Goal: Task Accomplishment & Management: Manage account settings

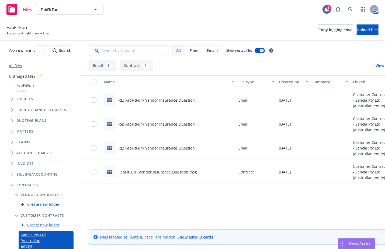
scroll to position [111, 0]
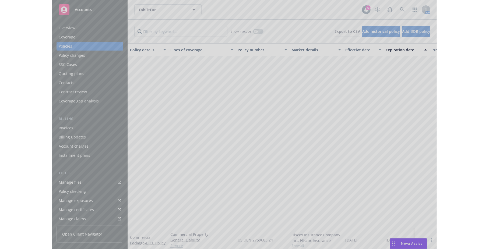
scroll to position [205, 83]
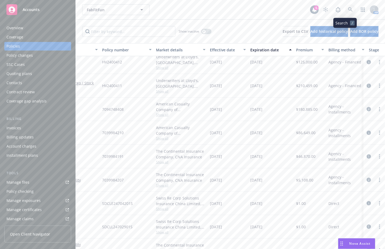
click at [348, 12] on icon at bounding box center [350, 9] width 5 height 5
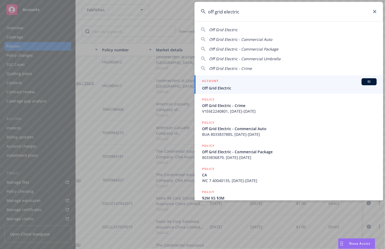
type input "off grid electric"
click at [307, 83] on div "ACCOUNT BI" at bounding box center [289, 81] width 174 height 7
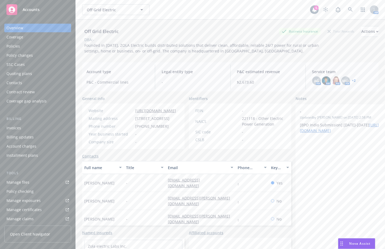
click at [16, 46] on div "Policies" at bounding box center [12, 46] width 13 height 9
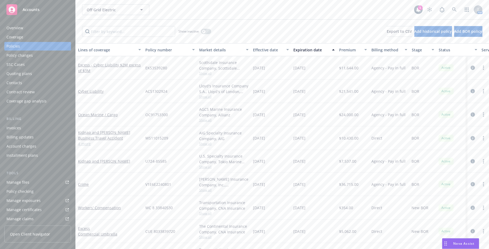
scroll to position [0, 111]
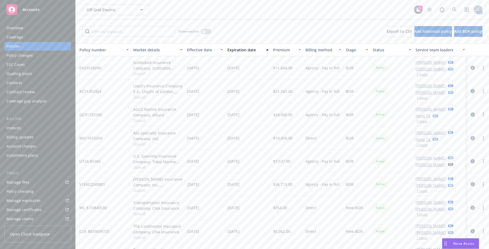
click at [384, 124] on div "[PERSON_NAME] AC Hong Ta AM 1 more" at bounding box center [441, 114] width 54 height 23
click at [384, 123] on button "1 more" at bounding box center [422, 121] width 11 height 3
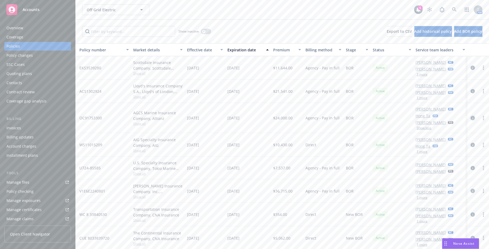
click at [384, 119] on icon "circleInformation" at bounding box center [473, 118] width 4 height 4
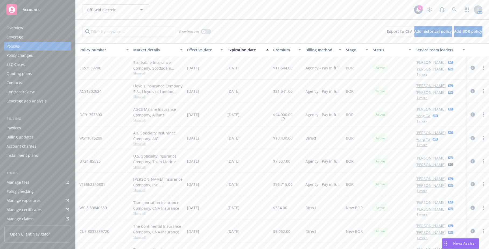
click at [384, 115] on icon "circleInformation" at bounding box center [473, 114] width 4 height 4
click at [384, 116] on link "more" at bounding box center [483, 114] width 6 height 6
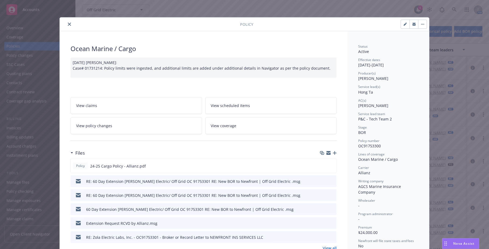
click at [67, 21] on button "close" at bounding box center [69, 24] width 6 height 6
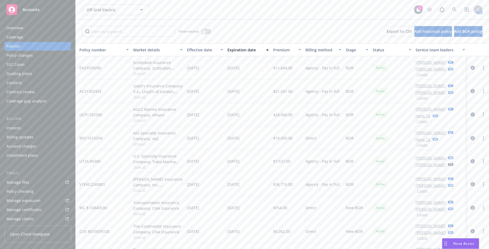
click at [47, 29] on div "Overview" at bounding box center [37, 28] width 62 height 9
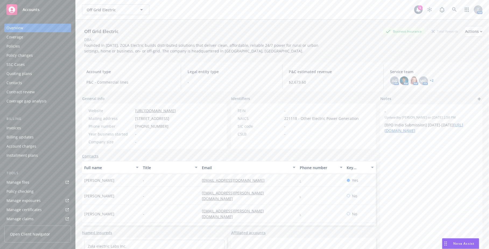
click at [42, 41] on div "Overview Coverage Policies Policy changes SSC Cases Quoting plans Contacts Cont…" at bounding box center [37, 65] width 67 height 82
click at [40, 42] on div "Overview Coverage Policies Policy changes SSC Cases Quoting plans Contacts Cont…" at bounding box center [37, 65] width 67 height 82
click at [40, 43] on div "Policies" at bounding box center [37, 46] width 62 height 9
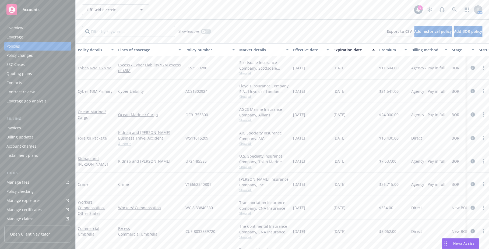
scroll to position [0, 109]
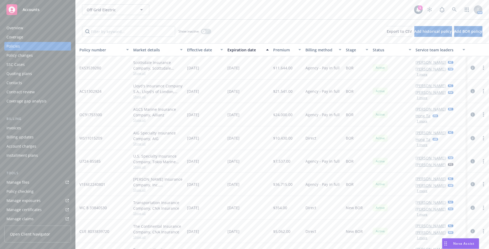
drag, startPoint x: 283, startPoint y: 243, endPoint x: 279, endPoint y: 244, distance: 4.7
click at [279, 244] on div "Policy details Lines of coverage Policy number Market details Effective date Ex…" at bounding box center [282, 146] width 413 height 206
click at [384, 117] on div at bounding box center [478, 114] width 17 height 6
click at [384, 114] on icon "more" at bounding box center [483, 114] width 1 height 4
click at [384, 112] on icon "circleInformation" at bounding box center [473, 114] width 4 height 4
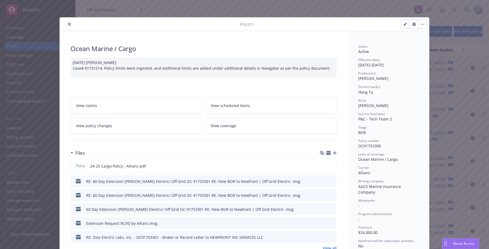
scroll to position [16, 0]
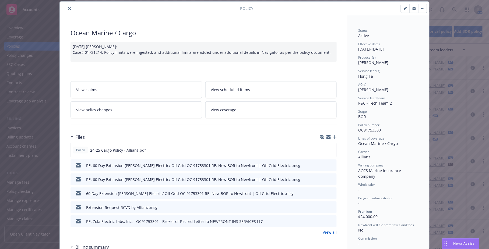
click at [384, 9] on icon "button" at bounding box center [405, 8] width 3 height 3
select select "BOR"
select select "other"
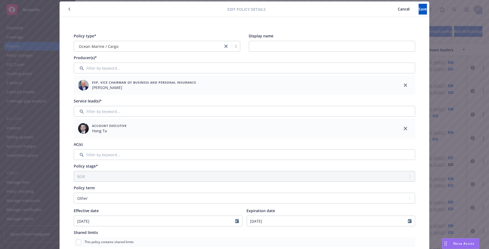
click at [384, 128] on icon "close" at bounding box center [405, 128] width 3 height 3
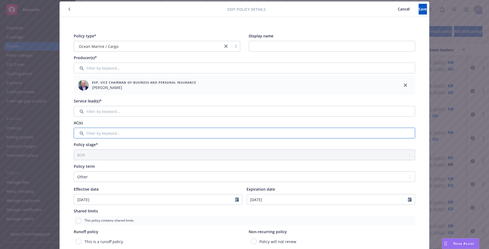
click at [343, 128] on input "Filter by keyword..." at bounding box center [245, 133] width 342 height 11
click at [337, 115] on input "Filter by keyword..." at bounding box center [245, 111] width 342 height 11
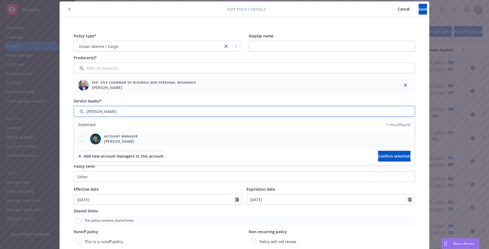
type input "[PERSON_NAME]"
click at [79, 138] on input "checkbox" at bounding box center [80, 138] width 5 height 5
checkbox input "true"
click at [378, 156] on span "Confirm selection" at bounding box center [394, 156] width 33 height 5
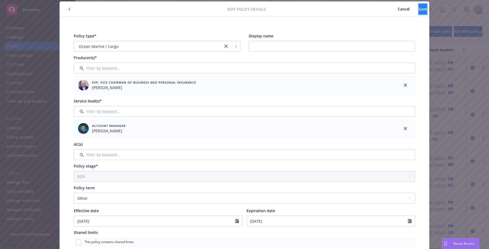
click at [384, 11] on span "Save" at bounding box center [423, 8] width 8 height 5
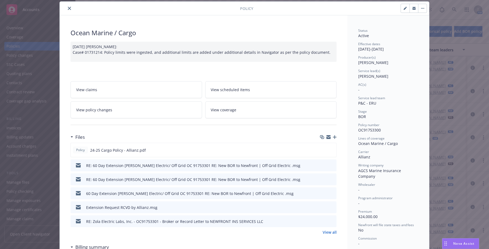
click at [69, 8] on button "close" at bounding box center [69, 8] width 6 height 6
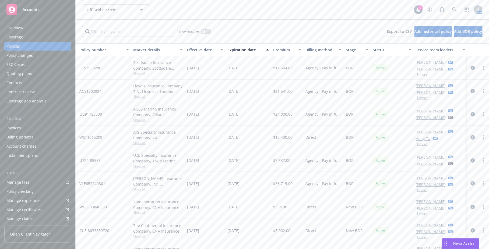
click at [384, 136] on icon "circleInformation" at bounding box center [473, 137] width 4 height 4
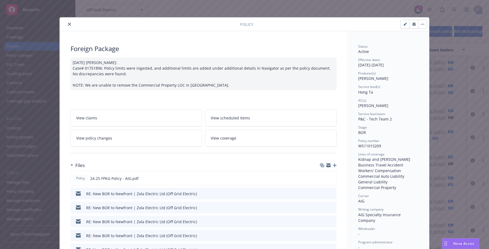
click at [384, 27] on button "button" at bounding box center [405, 24] width 9 height 9
select select "BOR"
select select "other"
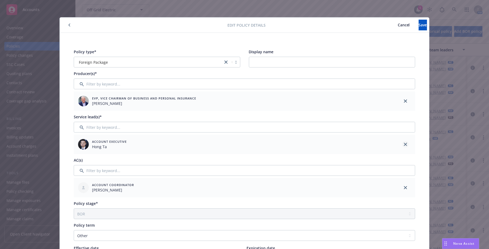
click at [384, 144] on icon "close" at bounding box center [405, 144] width 3 height 3
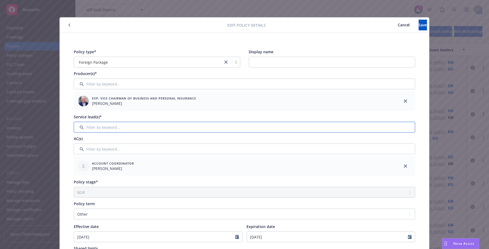
click at [348, 126] on input "Filter by keyword..." at bounding box center [245, 127] width 342 height 11
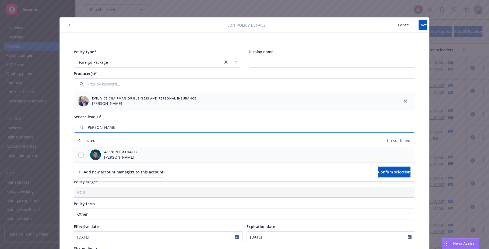
type input "[PERSON_NAME]"
click at [287, 155] on div "Account Manager [PERSON_NAME]" at bounding box center [244, 154] width 341 height 15
click at [78, 155] on input "checkbox" at bounding box center [80, 154] width 5 height 5
checkbox input "true"
click at [384, 171] on span "Confirm selection" at bounding box center [394, 172] width 33 height 5
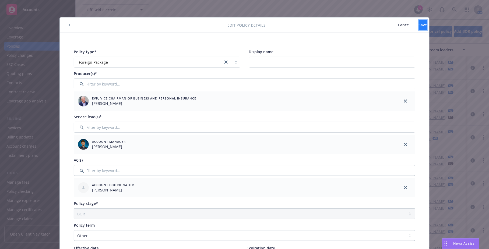
click at [384, 26] on span "Save" at bounding box center [423, 24] width 8 height 5
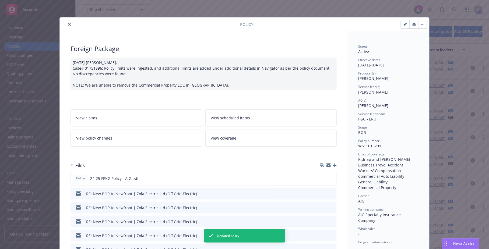
drag, startPoint x: 69, startPoint y: 21, endPoint x: 66, endPoint y: 22, distance: 2.7
click at [69, 21] on div at bounding box center [151, 24] width 178 height 6
click at [68, 23] on icon "close" at bounding box center [69, 24] width 3 height 3
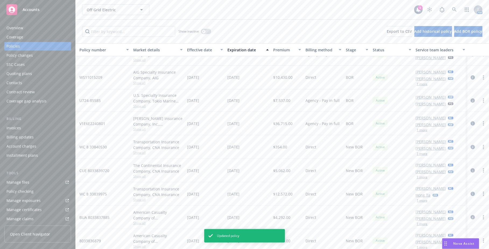
scroll to position [65, 109]
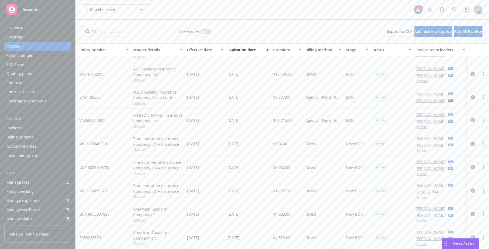
click at [384, 189] on icon "circleInformation" at bounding box center [473, 191] width 4 height 4
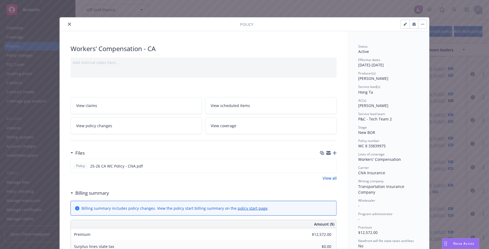
click at [384, 23] on button "button" at bounding box center [405, 24] width 9 height 9
select select "NEW_BOR"
select select "12"
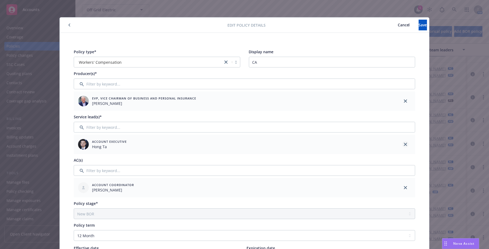
click at [384, 142] on link "close" at bounding box center [405, 144] width 6 height 6
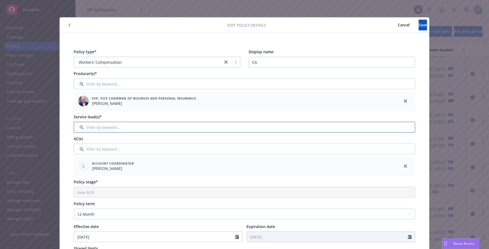
click at [384, 126] on input "Filter by keyword..." at bounding box center [245, 127] width 342 height 11
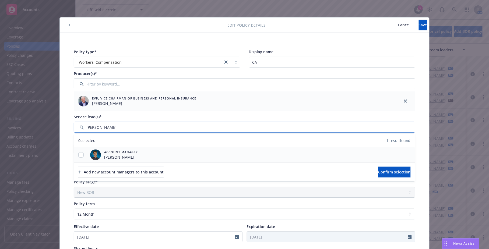
type input "[PERSON_NAME]"
click at [78, 155] on input "checkbox" at bounding box center [80, 154] width 5 height 5
checkbox input "true"
click at [381, 174] on span "Confirm selection" at bounding box center [394, 172] width 33 height 5
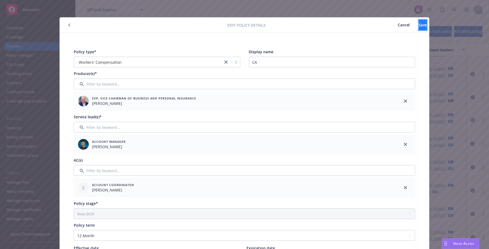
click at [384, 22] on span "Save" at bounding box center [423, 24] width 8 height 5
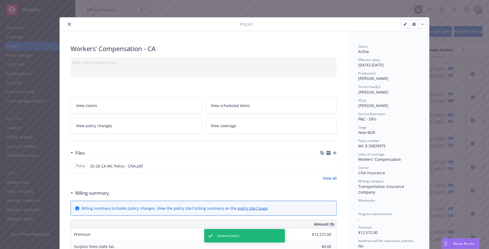
click at [68, 24] on icon "close" at bounding box center [69, 24] width 3 height 3
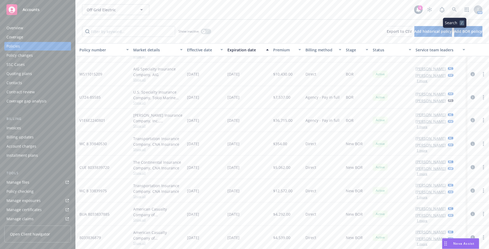
click at [384, 12] on icon at bounding box center [454, 9] width 5 height 5
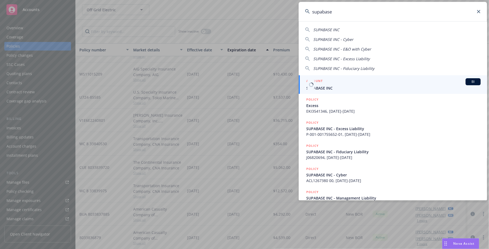
type input "supabase"
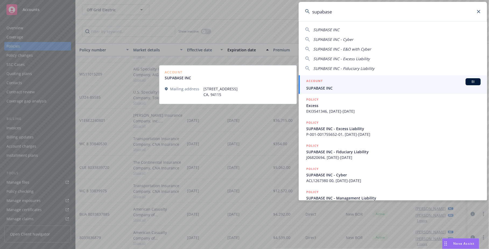
click at [357, 85] on span "SUPABASE INC" at bounding box center [393, 88] width 174 height 6
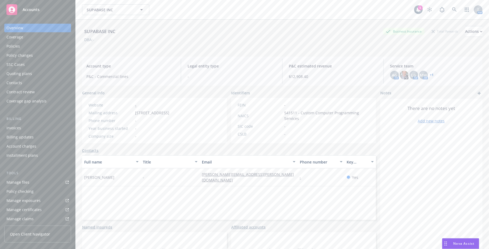
click at [384, 76] on link "+ 1" at bounding box center [432, 74] width 4 height 3
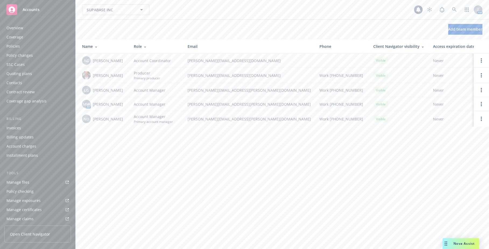
click at [47, 48] on div "Policies" at bounding box center [37, 46] width 62 height 9
click at [30, 45] on div "Policies" at bounding box center [37, 46] width 62 height 9
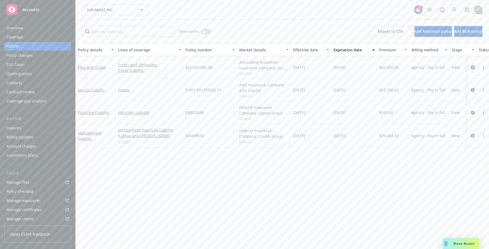
click at [472, 68] on icon "circleInformation" at bounding box center [473, 67] width 4 height 4
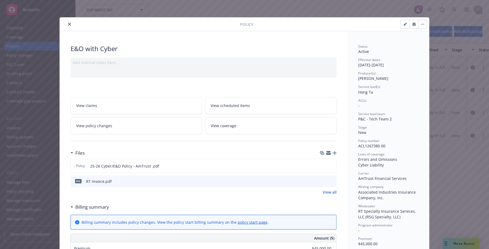
click at [401, 28] on button "button" at bounding box center [405, 24] width 9 height 9
select select "NEW"
select select "12"
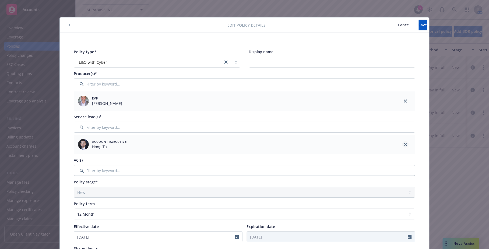
click at [404, 143] on icon "close" at bounding box center [405, 144] width 3 height 3
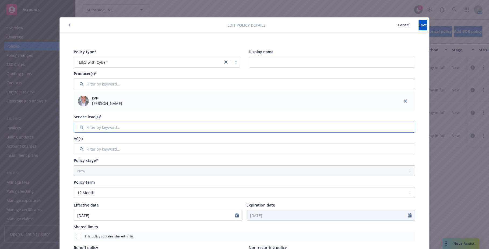
click at [346, 128] on input "Filter by keyword..." at bounding box center [245, 127] width 342 height 11
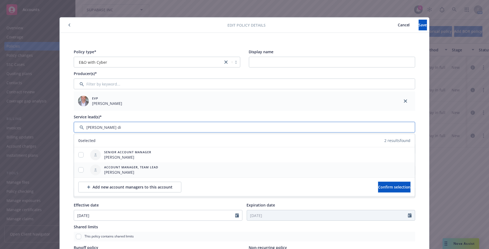
type input "nicole di"
click at [79, 170] on input "checkbox" at bounding box center [80, 169] width 5 height 5
checkbox input "true"
click at [378, 189] on button "Confirm selection" at bounding box center [394, 187] width 33 height 11
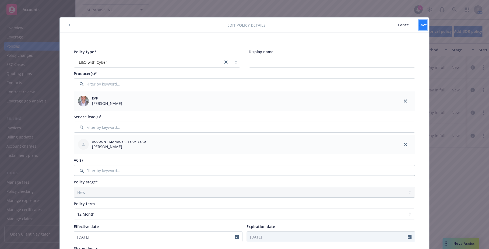
click at [419, 25] on span "Save" at bounding box center [423, 24] width 8 height 5
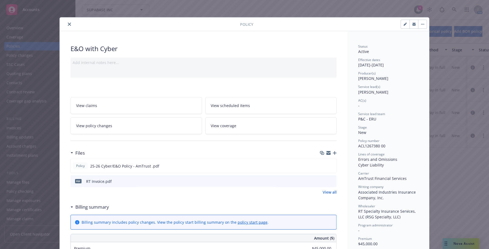
click at [68, 25] on icon "close" at bounding box center [69, 24] width 3 height 3
